Goal: Information Seeking & Learning: Learn about a topic

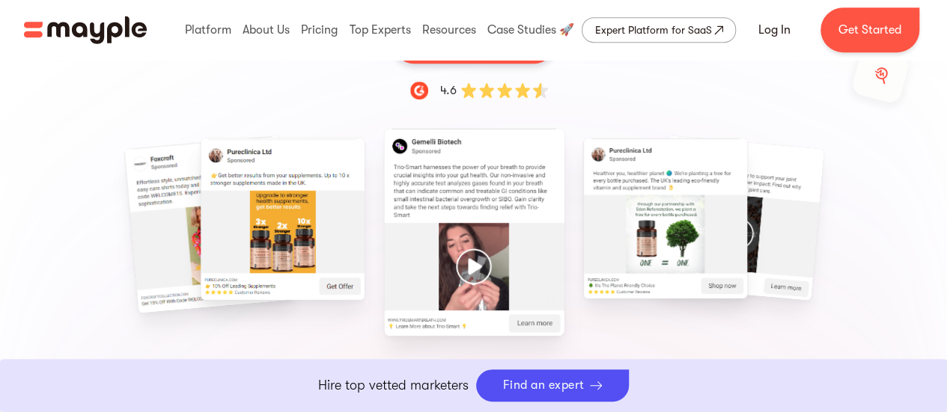
scroll to position [374, 0]
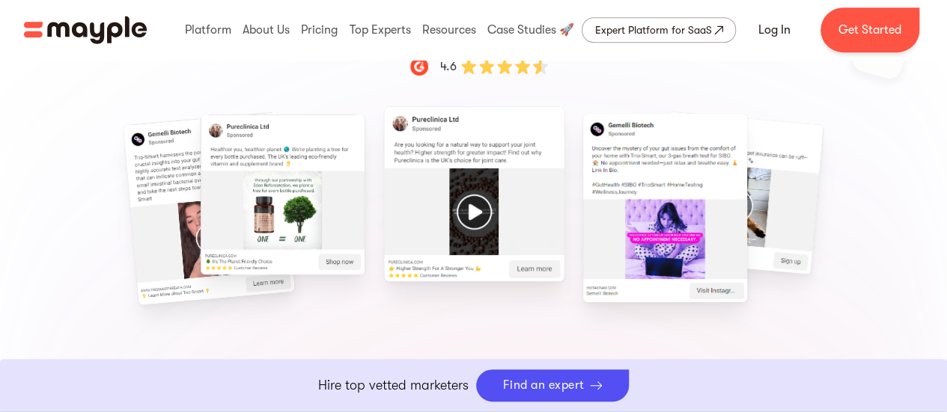
click at [293, 209] on img "2 / 15" at bounding box center [283, 195] width 164 height 161
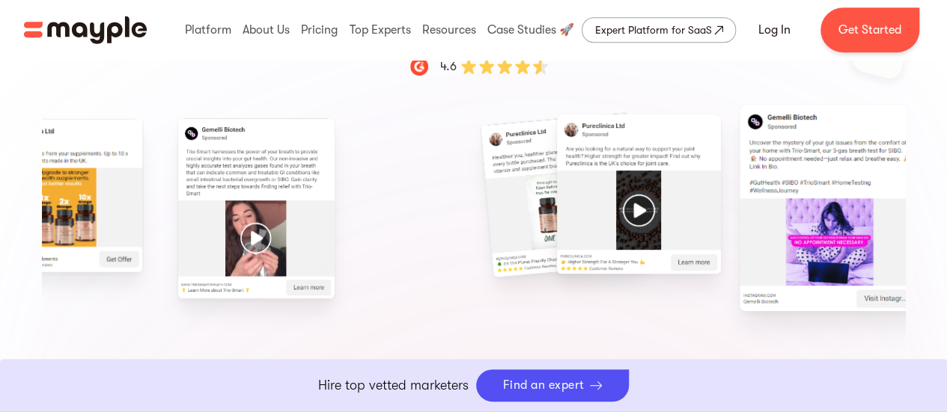
click at [649, 236] on img "2 / 15" at bounding box center [564, 195] width 169 height 166
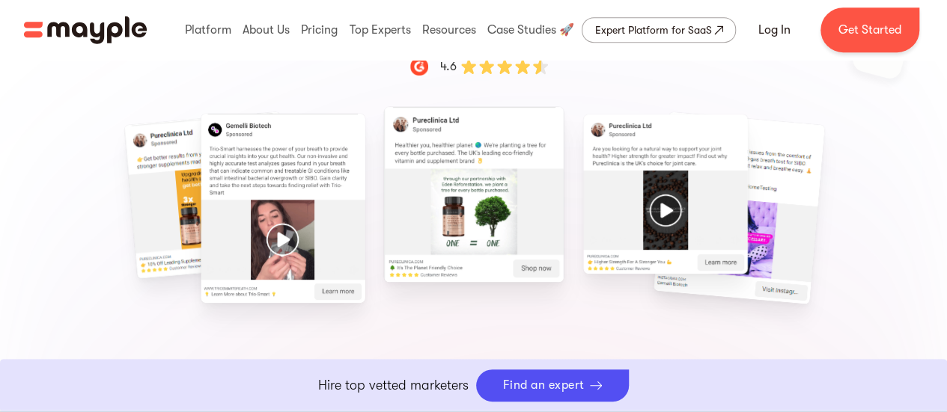
click at [465, 220] on img "2 / 15" at bounding box center [474, 195] width 180 height 176
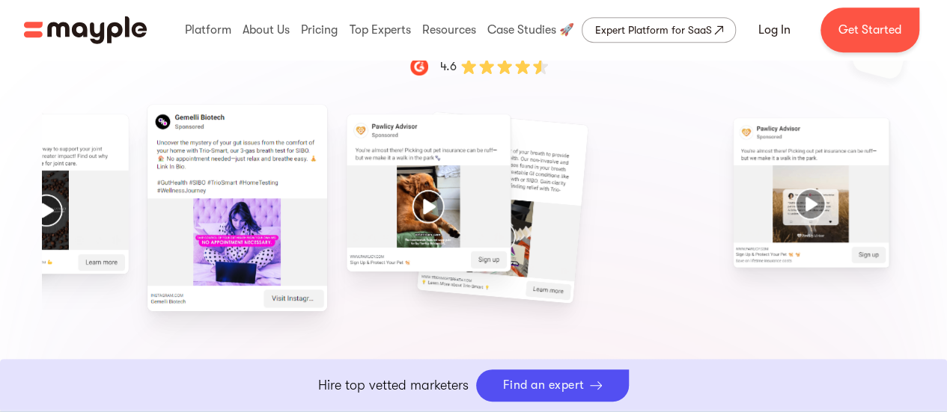
click at [314, 291] on div at bounding box center [473, 223] width 863 height 210
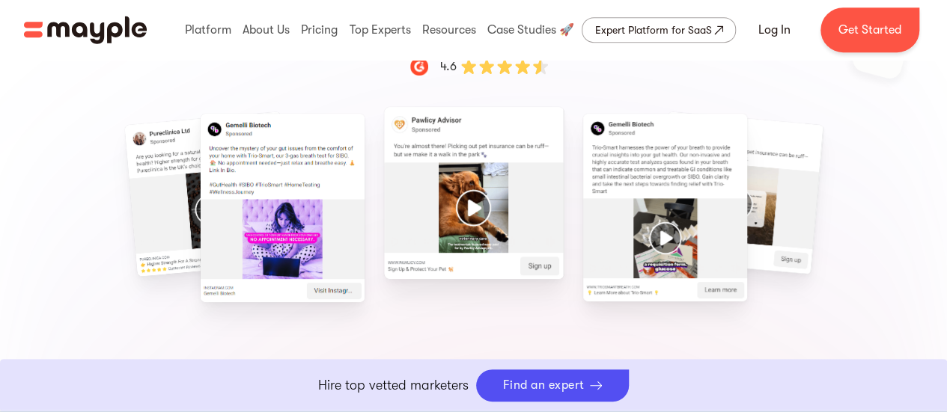
click at [623, 234] on img "6 / 15" at bounding box center [665, 207] width 164 height 187
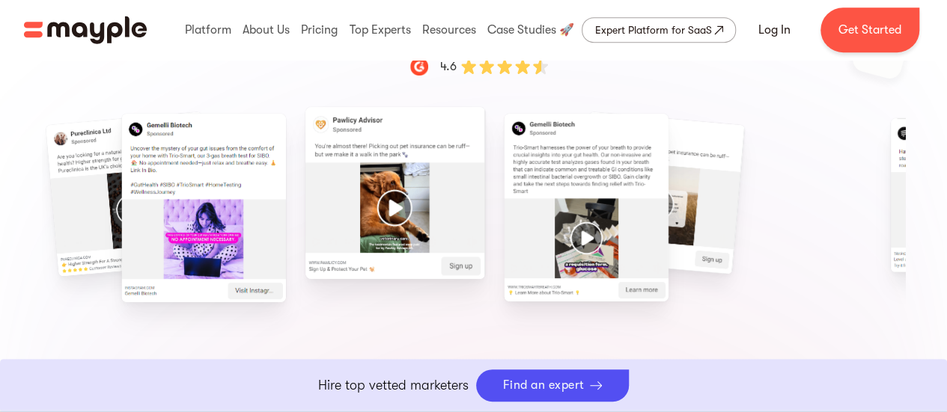
click at [518, 251] on img "6 / 15" at bounding box center [586, 207] width 164 height 187
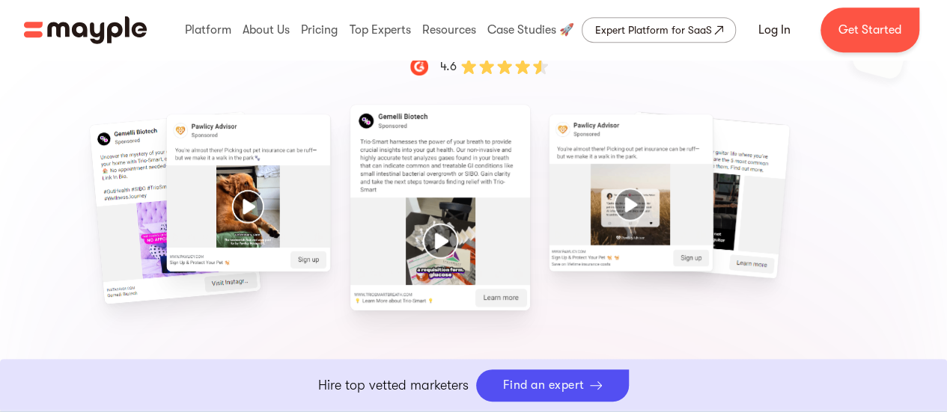
click at [452, 255] on img "6 / 15" at bounding box center [440, 207] width 180 height 205
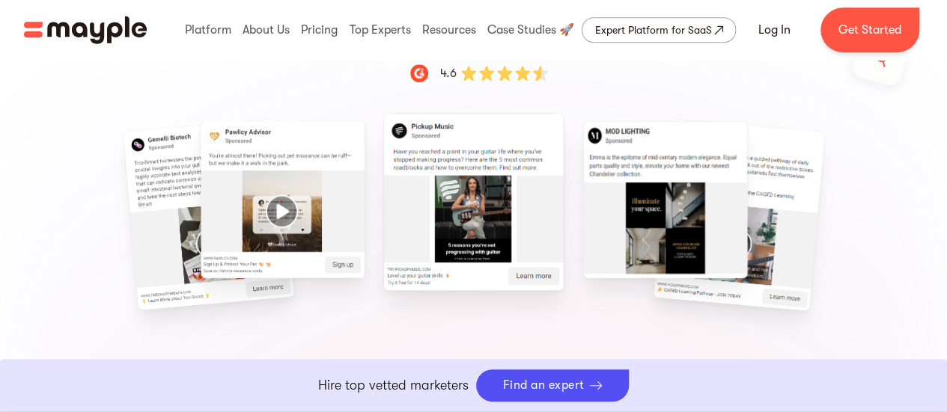
scroll to position [391, 0]
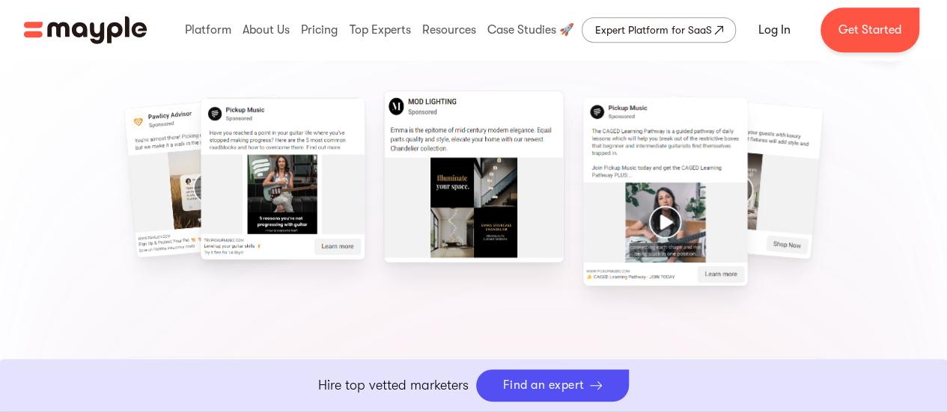
click at [297, 198] on img "8 / 15" at bounding box center [283, 179] width 164 height 162
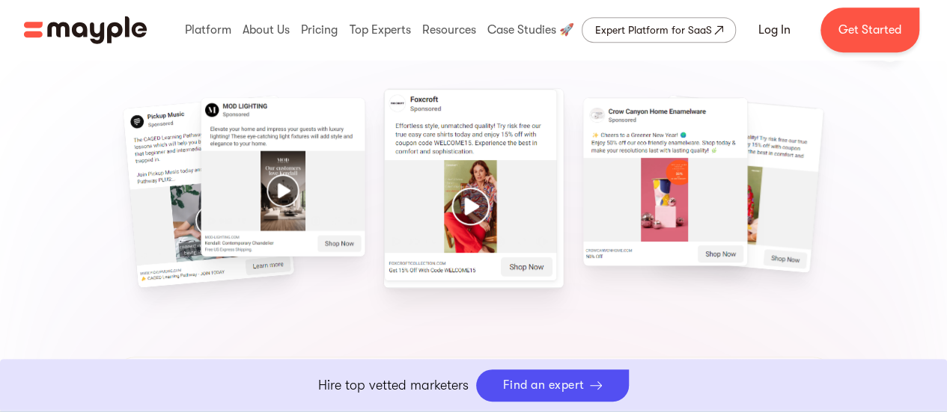
click at [662, 193] on div at bounding box center [473, 207] width 863 height 210
